Goal: Learn about a topic

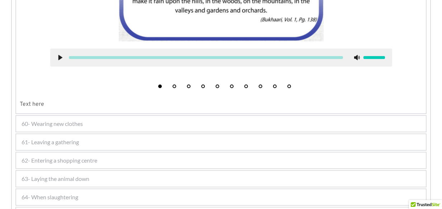
scroll to position [1461, 0]
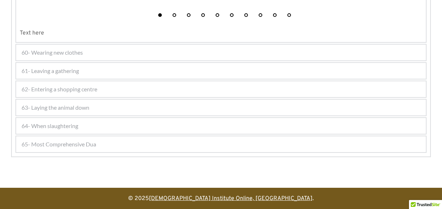
click at [214, 195] on link "[DEMOGRAPHIC_DATA] Institute Online, [GEOGRAPHIC_DATA]" at bounding box center [231, 198] width 164 height 7
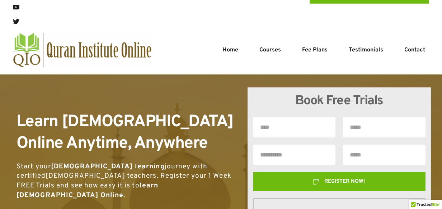
scroll to position [36, 0]
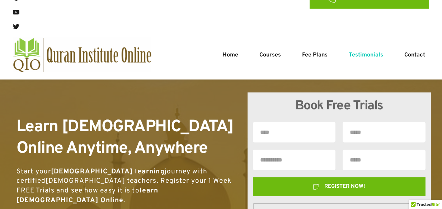
click at [364, 54] on span "Testimonials" at bounding box center [366, 55] width 34 height 9
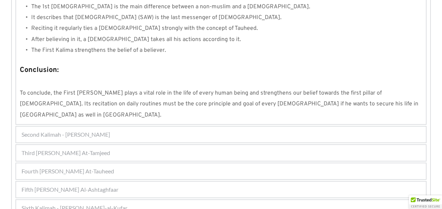
click at [114, 185] on span "Fifth [PERSON_NAME] Al-Ashtaghfaar" at bounding box center [70, 189] width 97 height 9
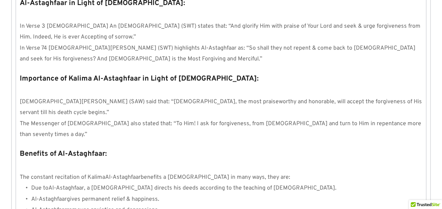
scroll to position [821, 0]
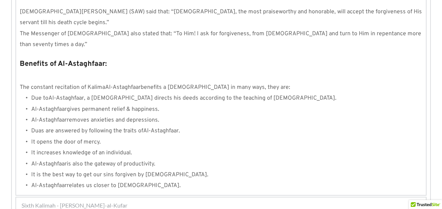
click at [183, 197] on div "Sixth Kalimah - [PERSON_NAME]-al-Kufar" at bounding box center [221, 205] width 410 height 16
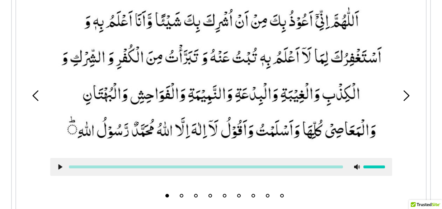
scroll to position [266, 0]
